Goal: Information Seeking & Learning: Learn about a topic

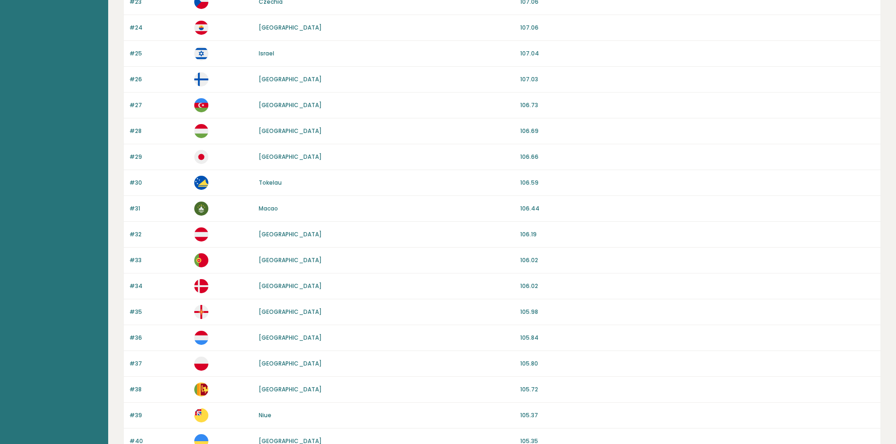
scroll to position [752, 0]
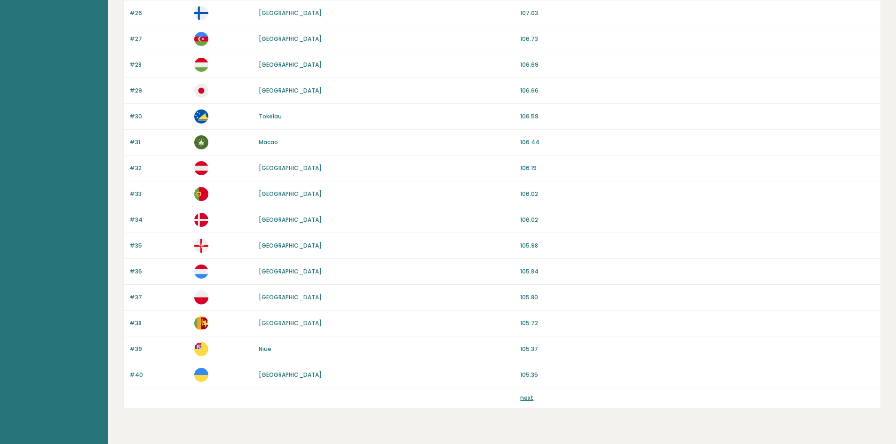
click at [527, 397] on link "next" at bounding box center [526, 398] width 13 height 8
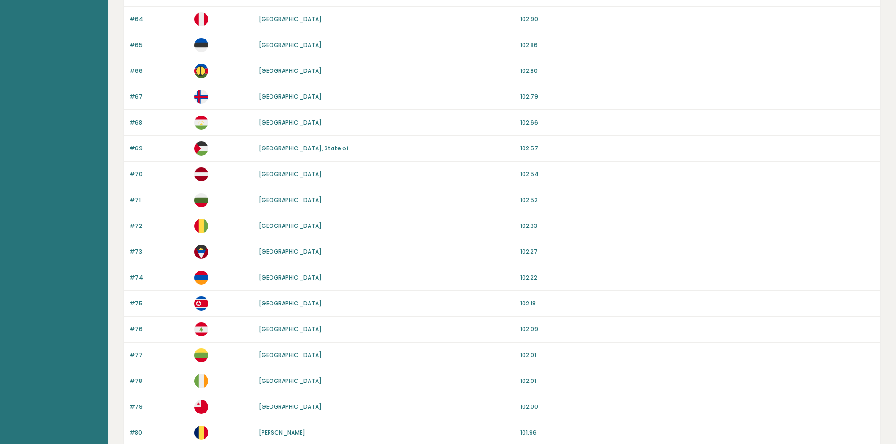
scroll to position [752, 0]
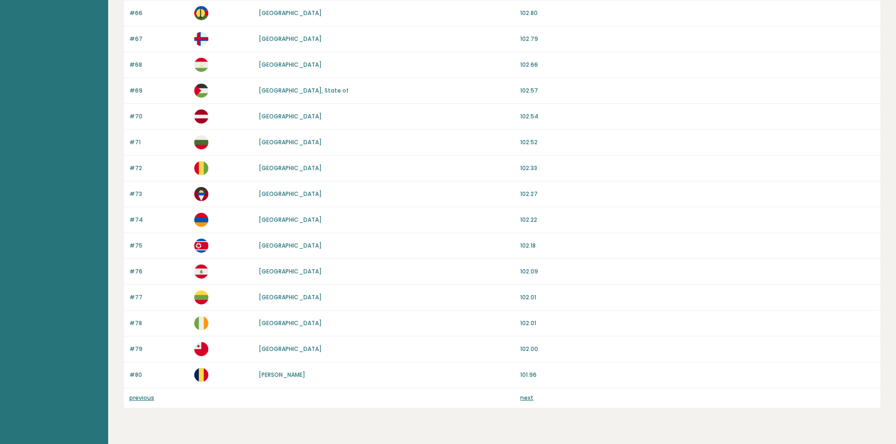
click at [530, 396] on link "next" at bounding box center [526, 398] width 13 height 8
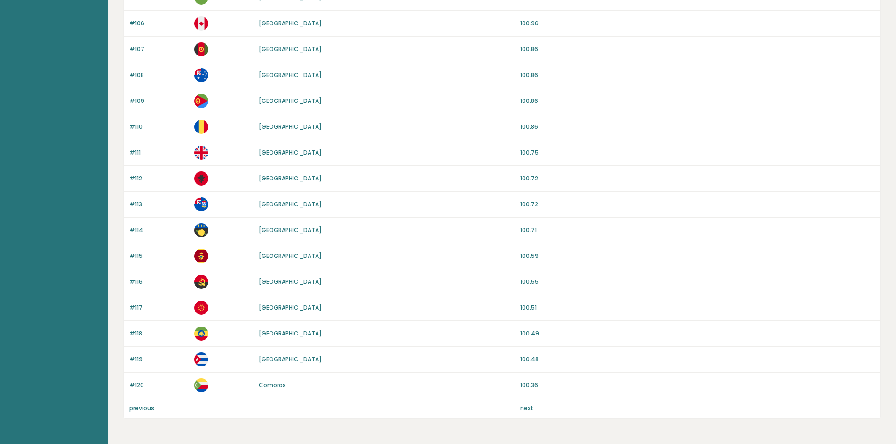
scroll to position [777, 0]
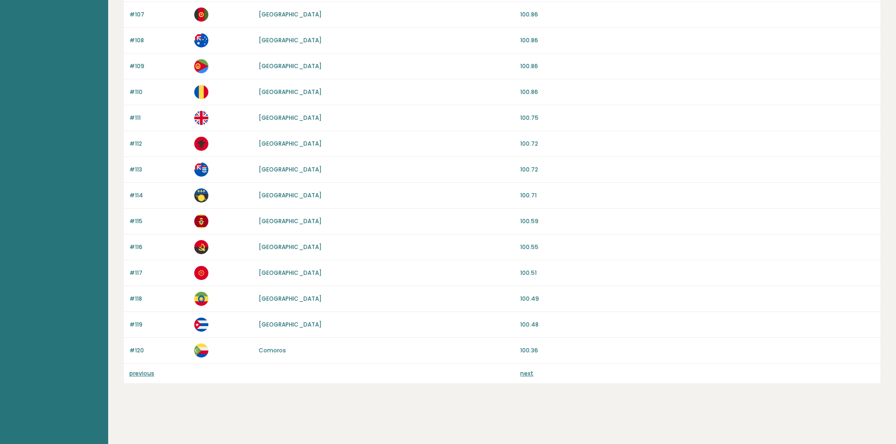
click at [524, 371] on link "next" at bounding box center [526, 374] width 13 height 8
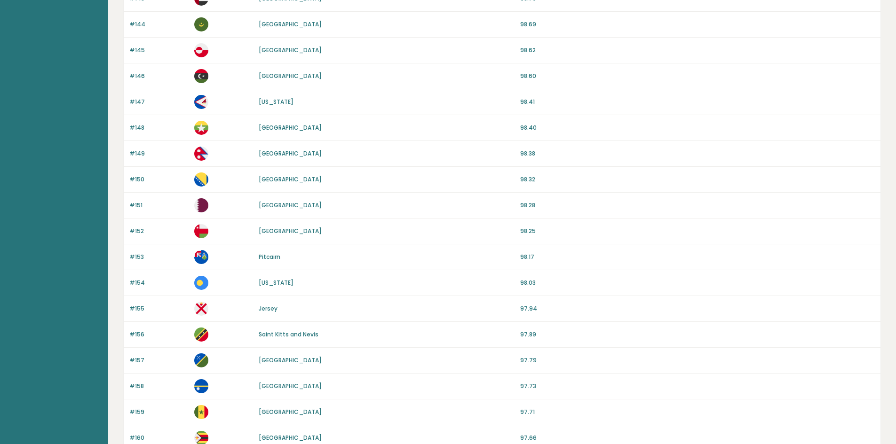
scroll to position [752, 0]
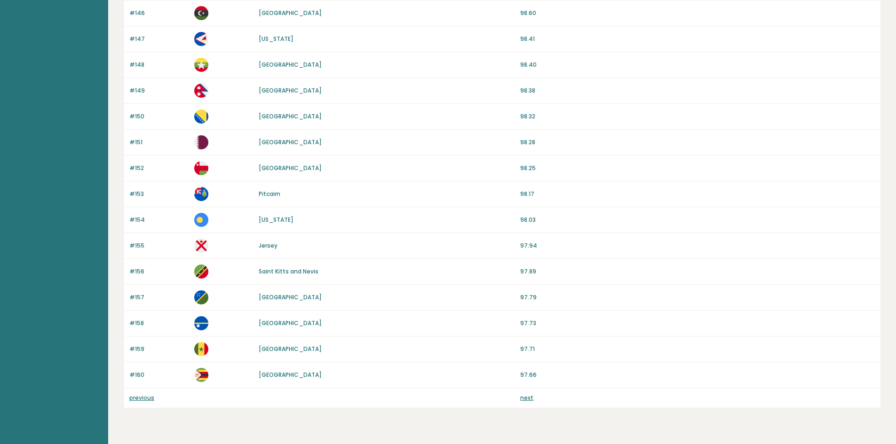
click at [527, 397] on link "next" at bounding box center [526, 398] width 13 height 8
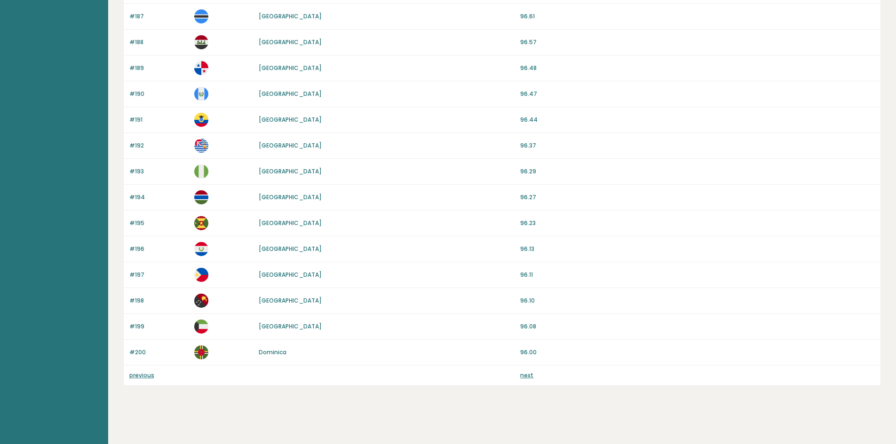
scroll to position [777, 0]
click at [142, 372] on link "previous" at bounding box center [141, 374] width 25 height 8
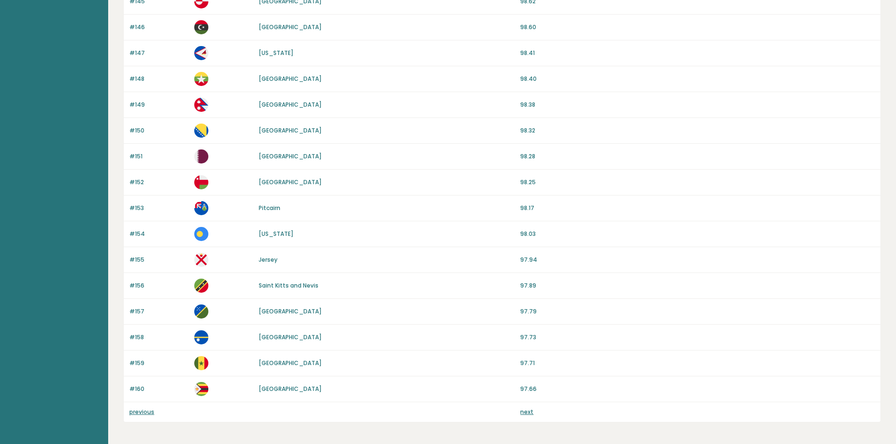
scroll to position [752, 0]
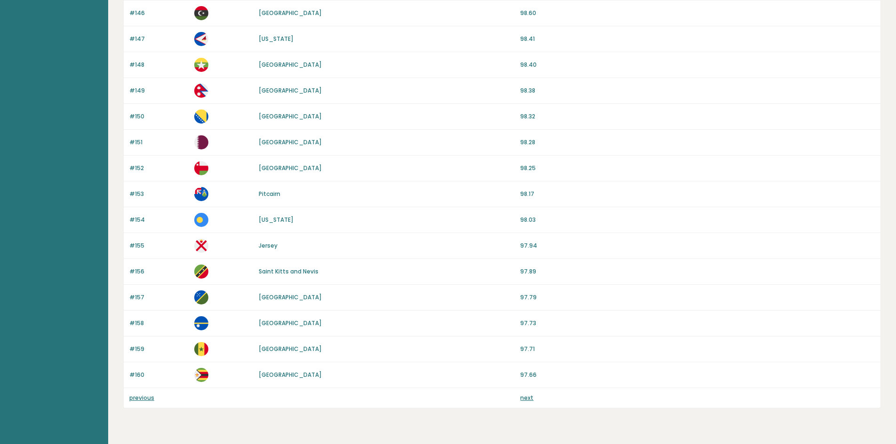
click at [139, 397] on link "previous" at bounding box center [141, 398] width 25 height 8
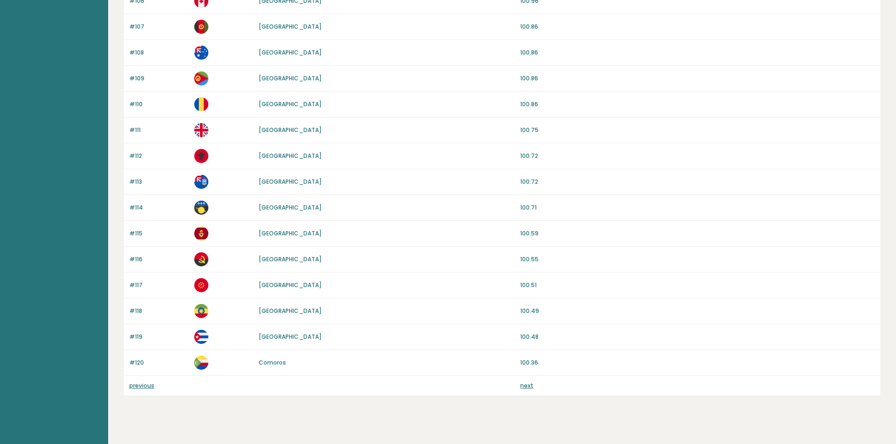
scroll to position [777, 0]
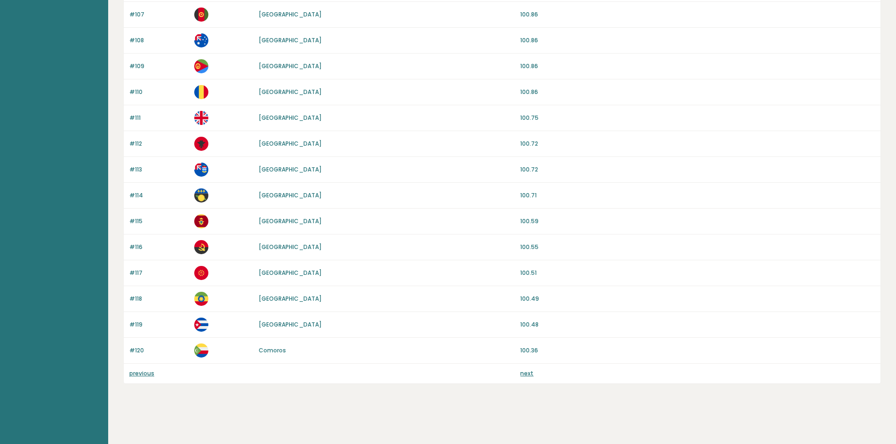
click at [145, 375] on link "previous" at bounding box center [141, 374] width 25 height 8
